Goal: Task Accomplishment & Management: Complete application form

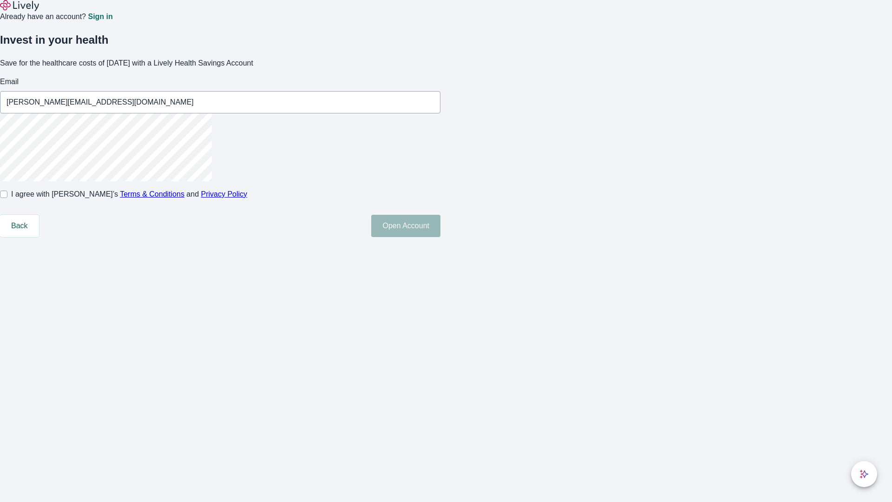
click at [7, 198] on input "I agree with Lively’s Terms & Conditions and Privacy Policy" at bounding box center [3, 193] width 7 height 7
checkbox input "true"
click at [440, 237] on button "Open Account" at bounding box center [405, 226] width 69 height 22
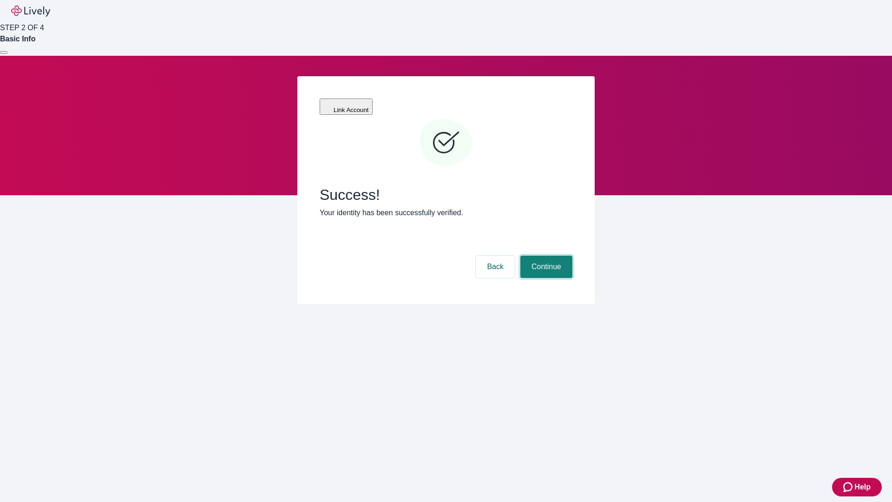
click at [545, 256] on button "Continue" at bounding box center [546, 267] width 52 height 22
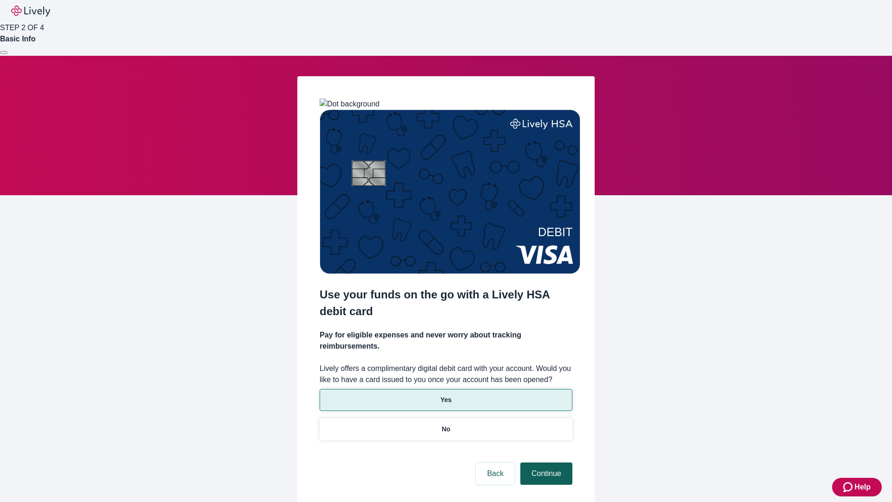
click at [446, 395] on p "Yes" at bounding box center [445, 400] width 11 height 10
click at [545, 462] on button "Continue" at bounding box center [546, 473] width 52 height 22
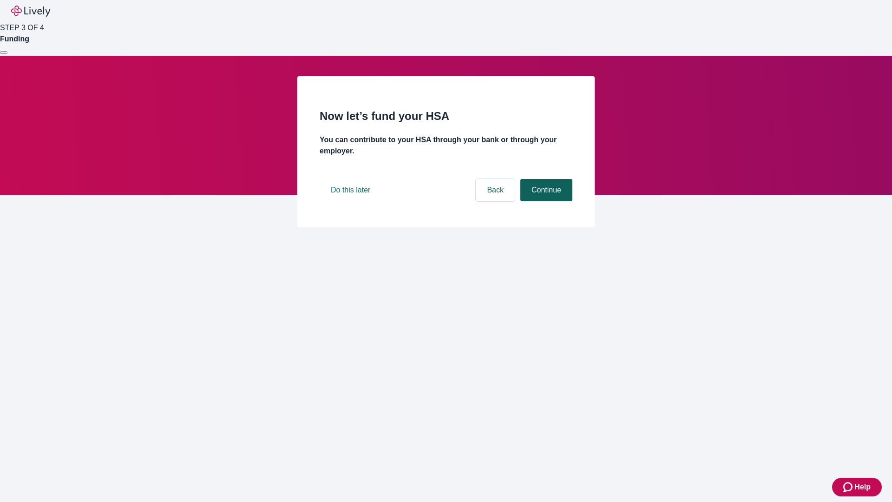
click at [545, 201] on button "Continue" at bounding box center [546, 190] width 52 height 22
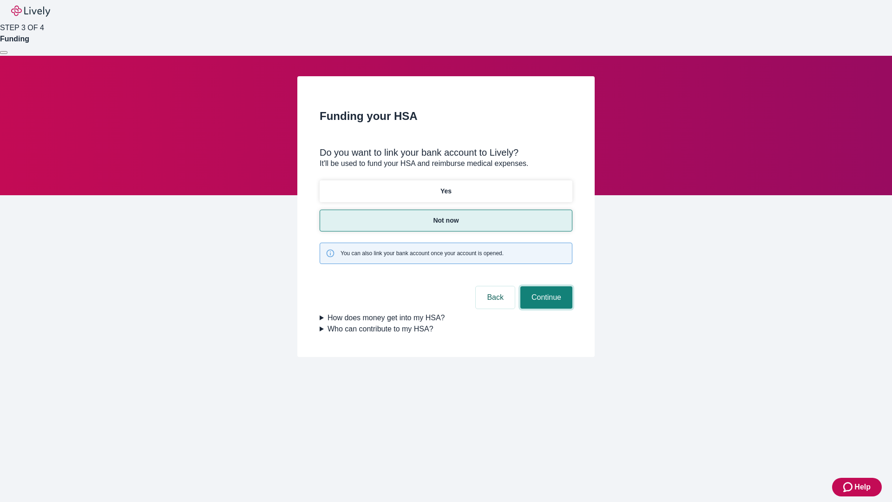
click at [545, 286] on button "Continue" at bounding box center [546, 297] width 52 height 22
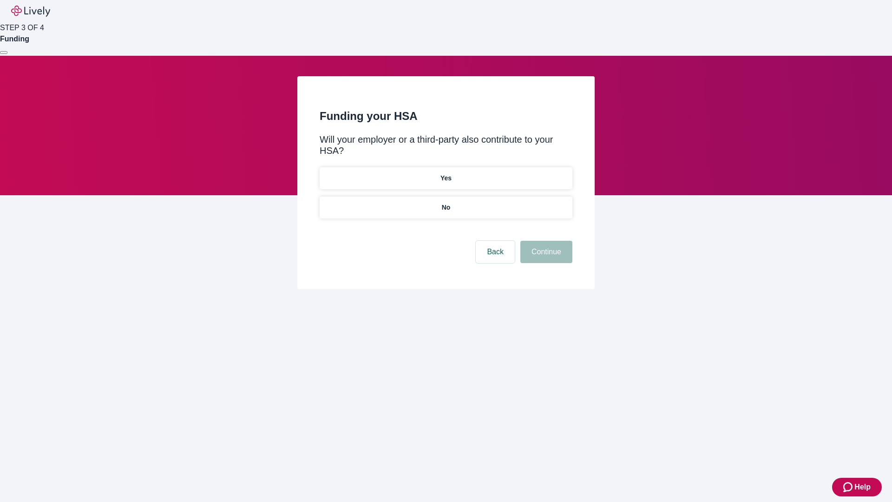
click at [446, 203] on p "No" at bounding box center [446, 208] width 9 height 10
click at [545, 241] on button "Continue" at bounding box center [546, 252] width 52 height 22
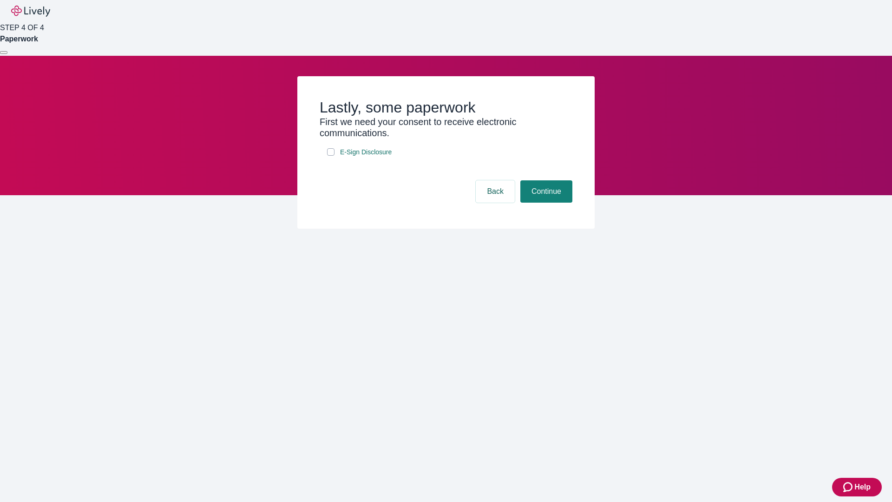
click at [331, 156] on input "E-Sign Disclosure" at bounding box center [330, 151] width 7 height 7
checkbox input "true"
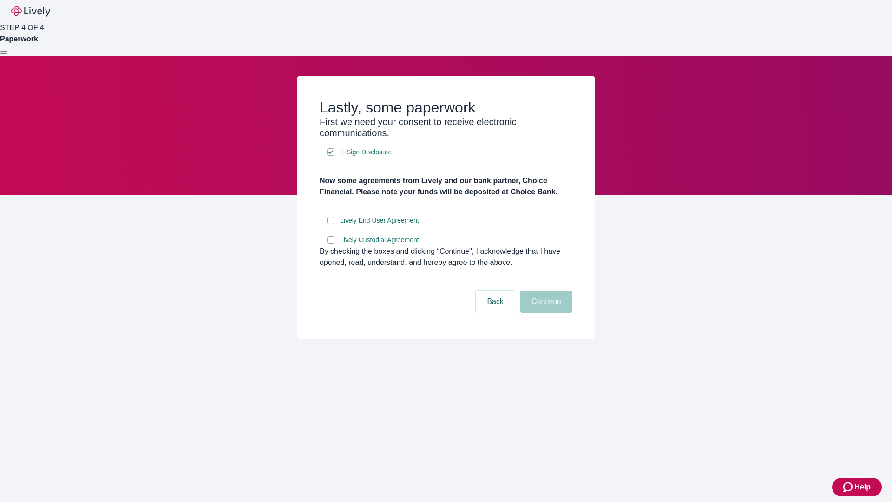
click at [331, 224] on input "Lively End User Agreement" at bounding box center [330, 220] width 7 height 7
checkbox input "true"
click at [331, 243] on input "Lively Custodial Agreement" at bounding box center [330, 239] width 7 height 7
checkbox input "true"
click at [545, 313] on button "Continue" at bounding box center [546, 301] width 52 height 22
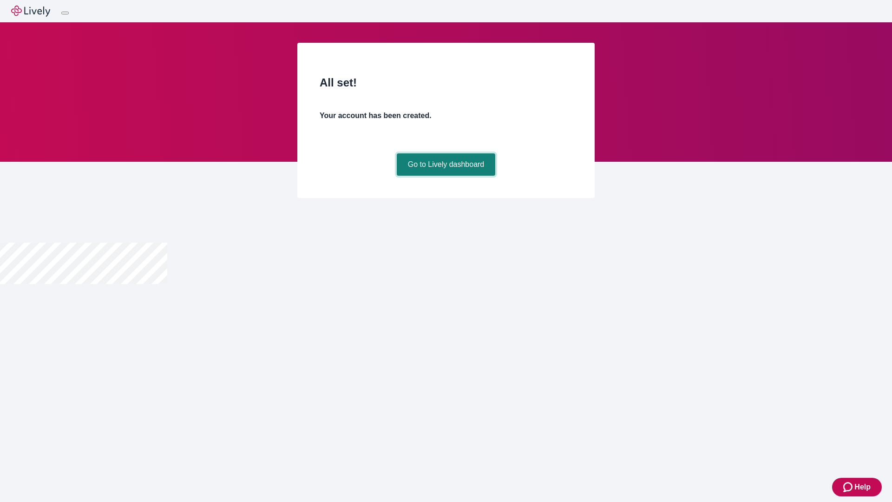
click at [446, 176] on link "Go to Lively dashboard" at bounding box center [446, 164] width 99 height 22
